Goal: Task Accomplishment & Management: Manage account settings

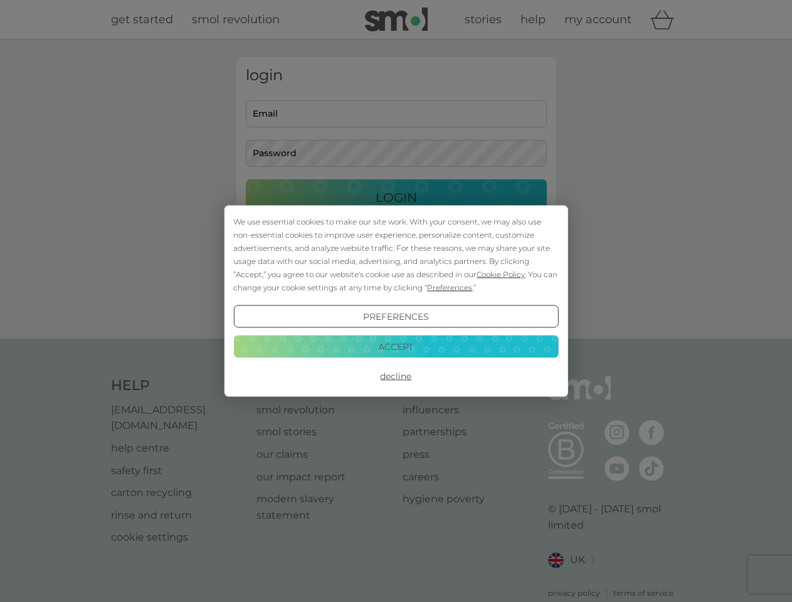
click at [501, 274] on span "Cookie Policy" at bounding box center [500, 274] width 48 height 9
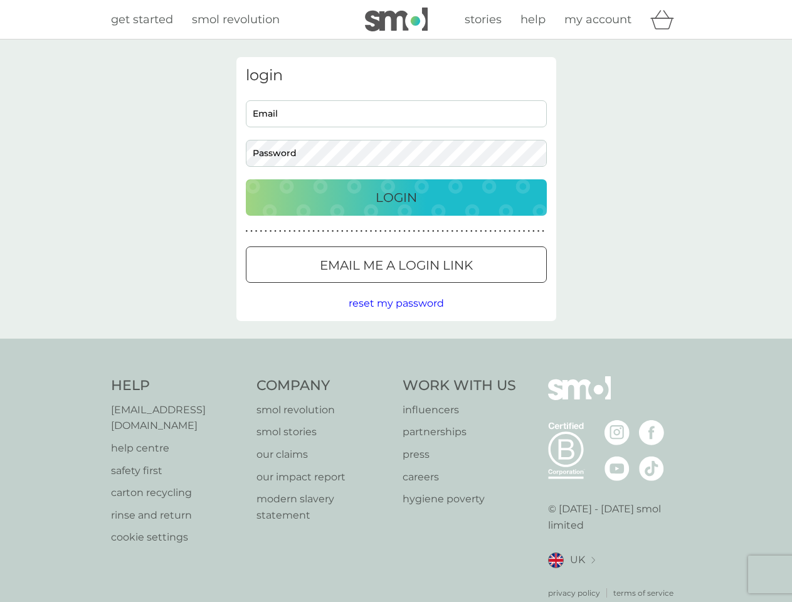
click at [448, 287] on div "login Email Password Login ● ● ● ● ● ● ● ● ● ● ● ● ● ● ● ● ● ● ● ● ● ● ● ● ● ● …" at bounding box center [396, 189] width 320 height 264
click at [396, 317] on div "login Email Password Login ● ● ● ● ● ● ● ● ● ● ● ● ● ● ● ● ● ● ● ● ● ● ● ● ● ● …" at bounding box center [396, 189] width 320 height 264
click at [396, 376] on div "Help [EMAIL_ADDRESS][DOMAIN_NAME] help centre safety first carton recycling rin…" at bounding box center [396, 487] width 570 height 223
click at [396, 346] on div "Help [EMAIL_ADDRESS][DOMAIN_NAME] help centre safety first carton recycling rin…" at bounding box center [396, 487] width 792 height 298
